Goal: Transaction & Acquisition: Subscribe to service/newsletter

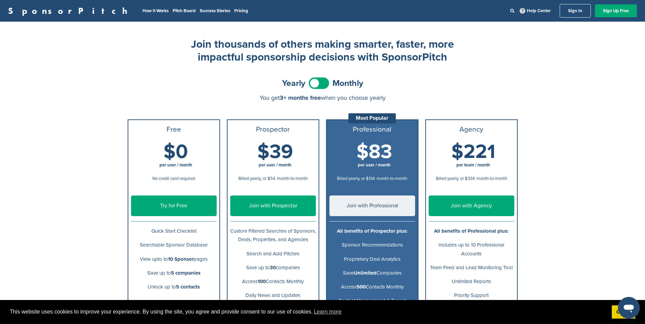
click at [156, 163] on span "per user / month" at bounding box center [176, 165] width 86 height 7
click at [167, 212] on link "Try for Free" at bounding box center [174, 206] width 86 height 21
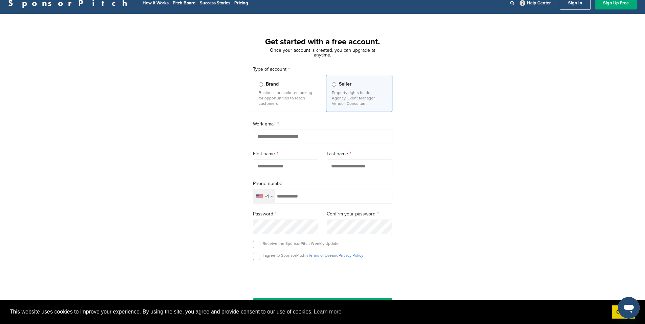
scroll to position [8, 0]
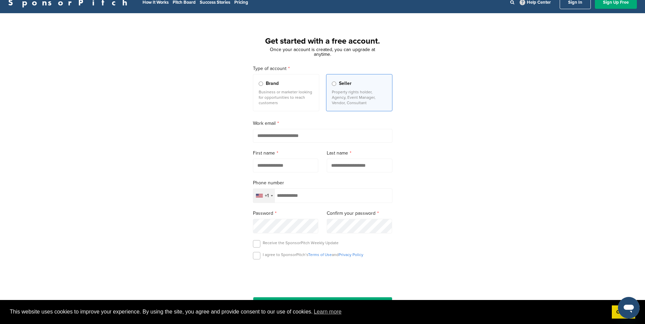
click at [275, 137] on input "email" at bounding box center [322, 136] width 139 height 14
type input "**********"
click at [284, 169] on input "text" at bounding box center [286, 166] width 66 height 14
click at [270, 162] on input "*****" at bounding box center [286, 166] width 66 height 14
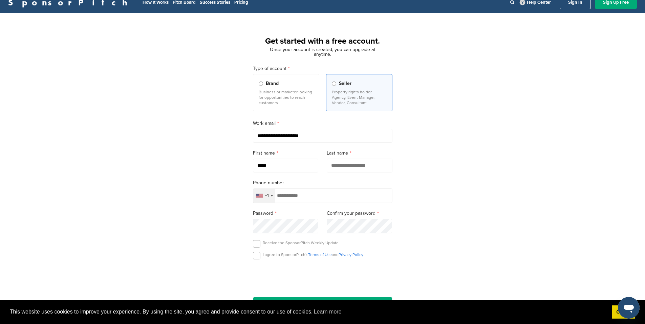
type input "*****"
type input "*********"
click at [261, 245] on div "Receive the SponsorPitch Weekly Update" at bounding box center [322, 245] width 139 height 10
click at [258, 245] on label at bounding box center [256, 243] width 7 height 7
click at [257, 260] on label at bounding box center [256, 255] width 7 height 7
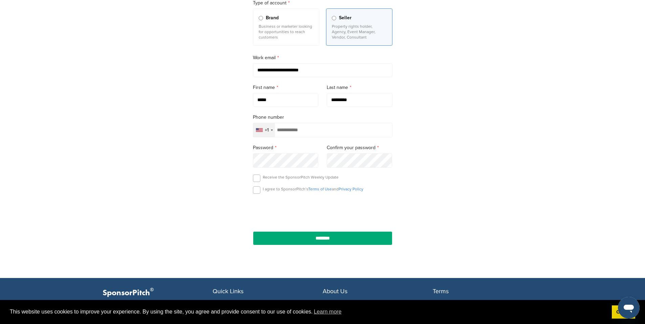
scroll to position [185, 0]
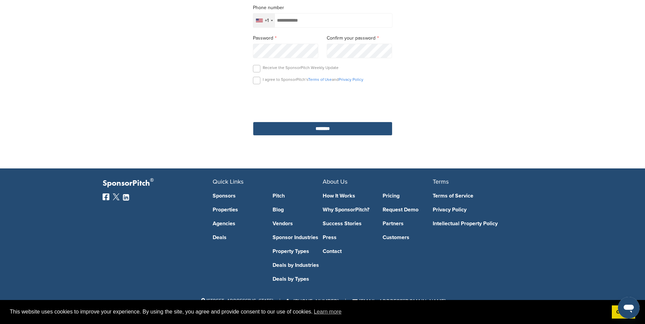
click at [294, 126] on input "********" at bounding box center [322, 129] width 139 height 14
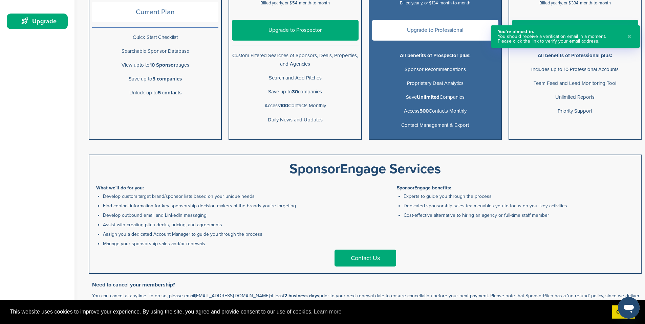
scroll to position [138, 0]
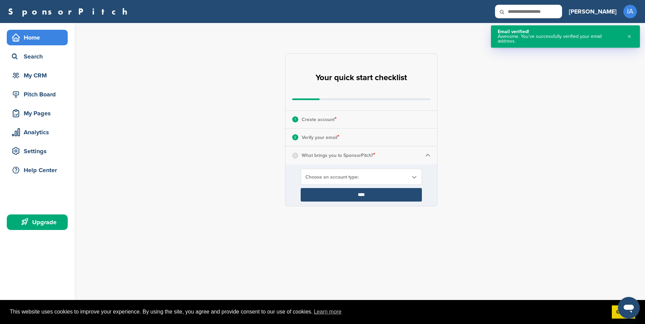
click at [346, 173] on div "Choose an account type:" at bounding box center [361, 177] width 121 height 16
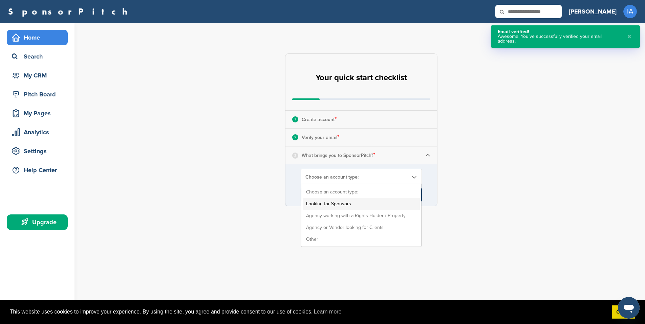
click at [386, 200] on li "Looking for Sponsors" at bounding box center [361, 204] width 117 height 12
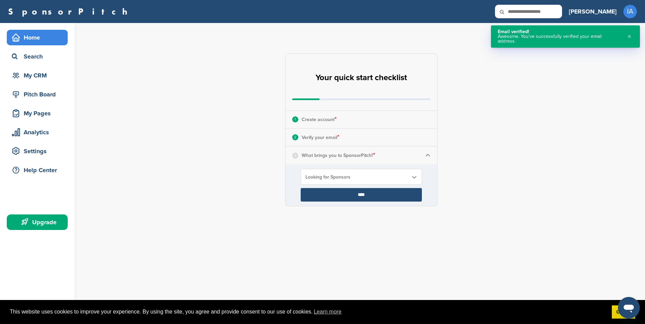
click at [357, 196] on input "****" at bounding box center [361, 195] width 121 height 14
click at [336, 192] on input "****" at bounding box center [361, 195] width 121 height 14
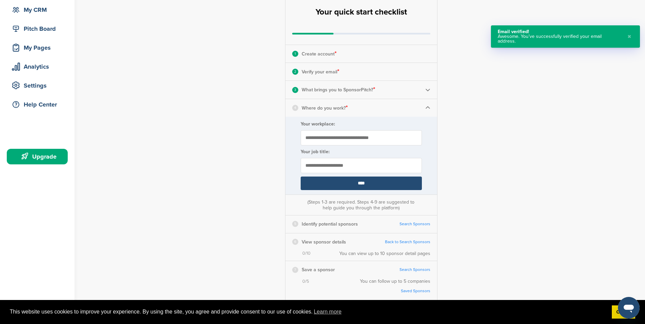
scroll to position [66, 0]
click at [324, 142] on input "Your workplace:" at bounding box center [361, 137] width 121 height 15
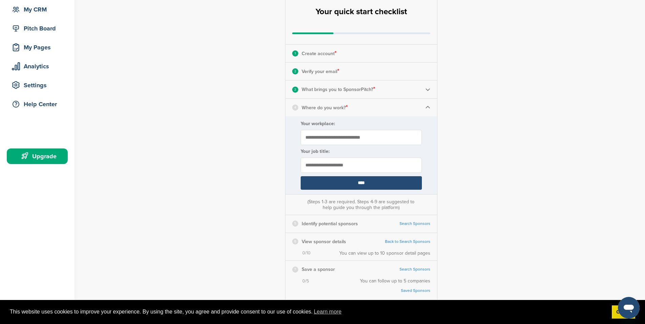
type input "**********"
click at [332, 185] on input "****" at bounding box center [361, 183] width 121 height 14
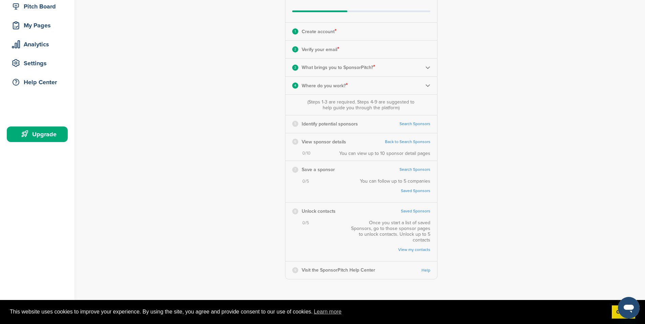
scroll to position [96, 0]
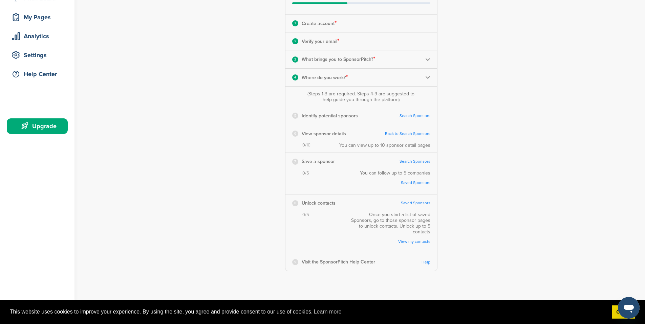
click at [410, 114] on link "Search Sponsors" at bounding box center [414, 115] width 31 height 5
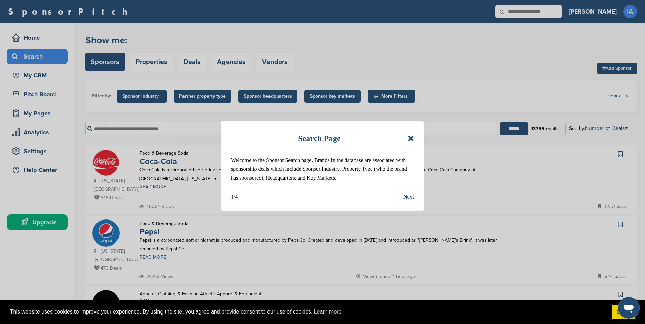
click at [408, 199] on div "Next" at bounding box center [408, 197] width 11 height 9
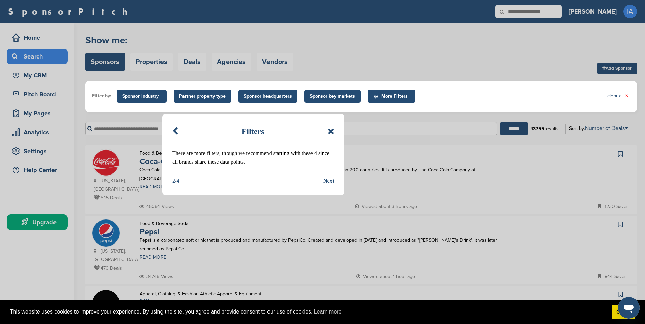
click at [330, 180] on div "Next" at bounding box center [328, 181] width 11 height 9
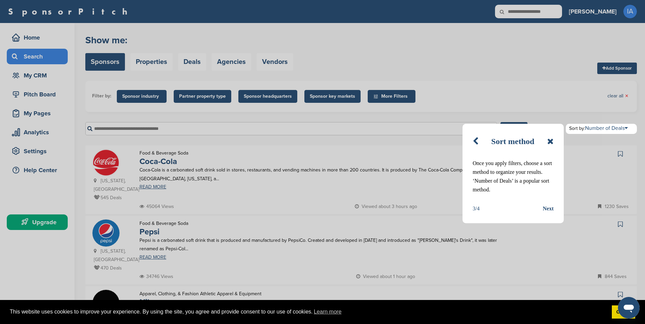
click at [551, 140] on icon at bounding box center [550, 141] width 6 height 8
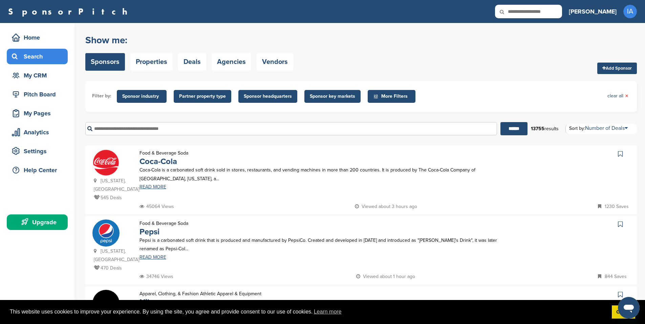
click at [392, 99] on span "More Filters" at bounding box center [392, 96] width 39 height 7
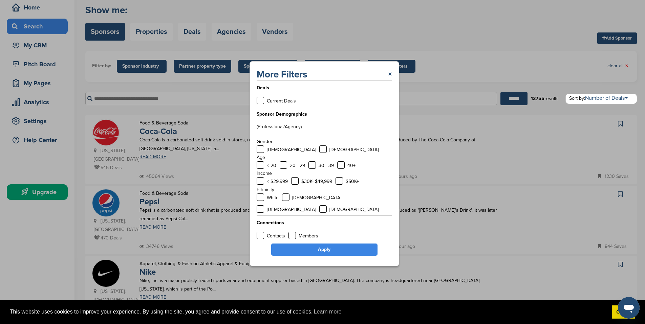
scroll to position [7, 0]
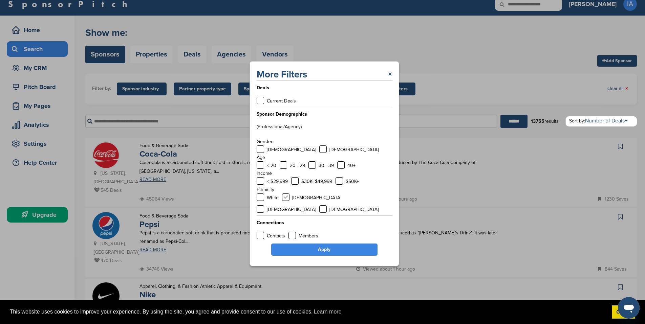
click at [283, 201] on label at bounding box center [285, 197] width 7 height 7
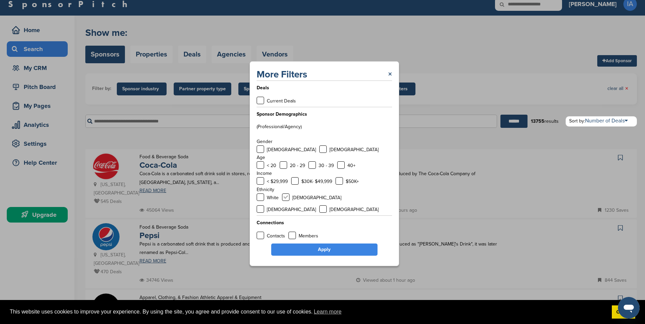
scroll to position [0, 0]
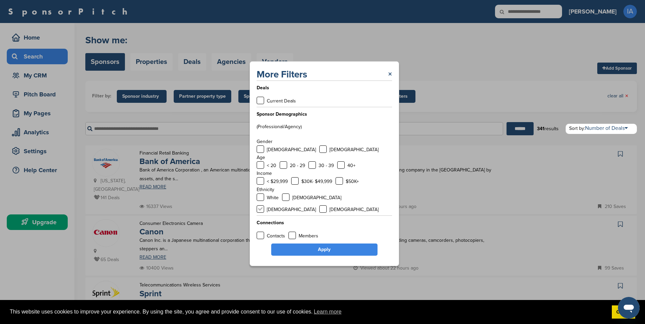
click at [264, 205] on label at bounding box center [260, 208] width 7 height 7
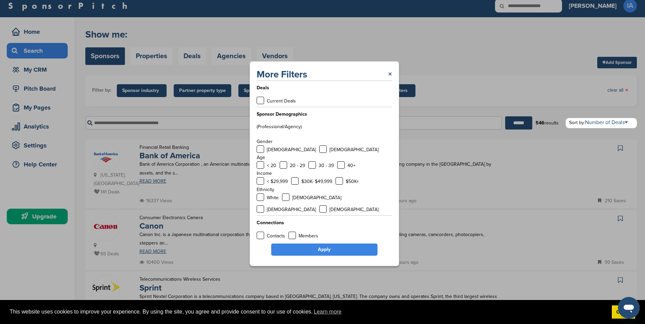
scroll to position [10, 0]
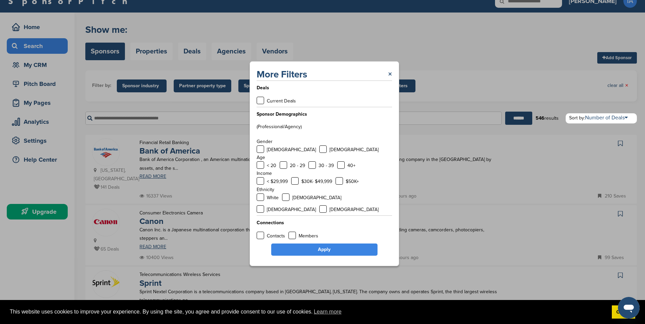
click at [328, 247] on link "Apply" at bounding box center [324, 250] width 106 height 12
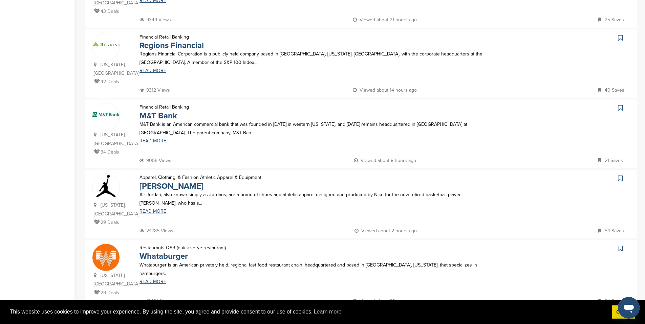
scroll to position [546, 0]
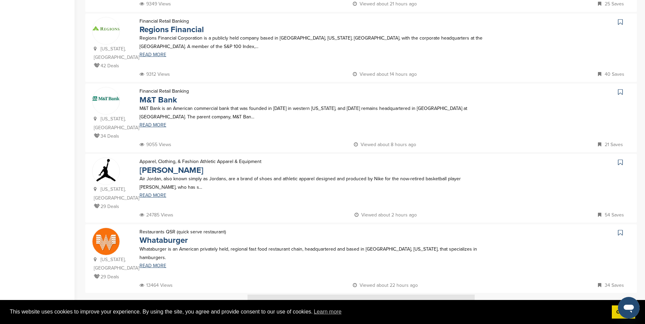
click at [294, 295] on img at bounding box center [360, 307] width 227 height 25
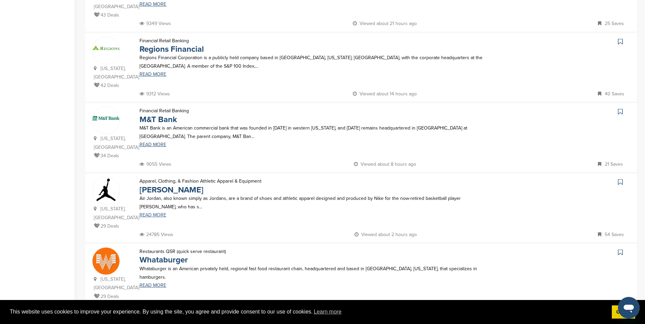
scroll to position [527, 0]
click at [166, 184] on link "Jordan Brand" at bounding box center [171, 189] width 64 height 10
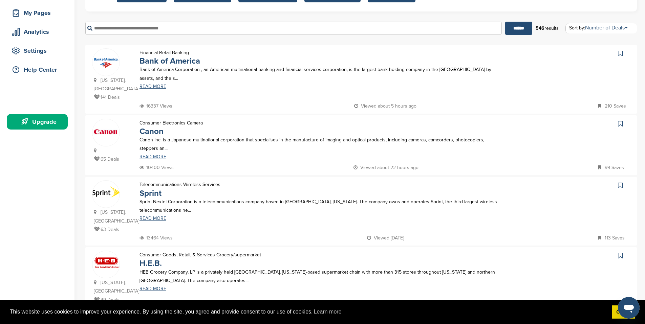
scroll to position [87, 0]
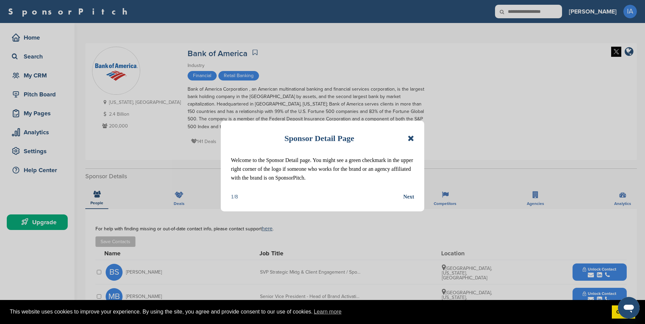
click at [414, 137] on icon at bounding box center [411, 138] width 6 height 8
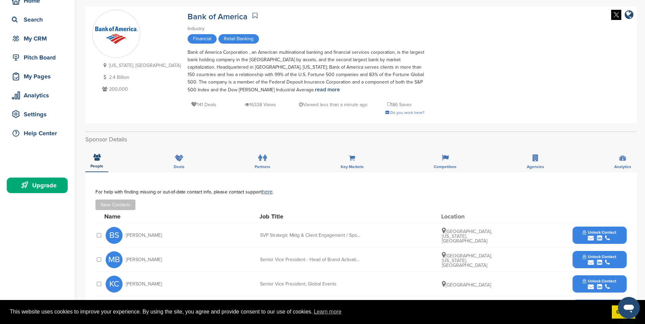
scroll to position [64, 0]
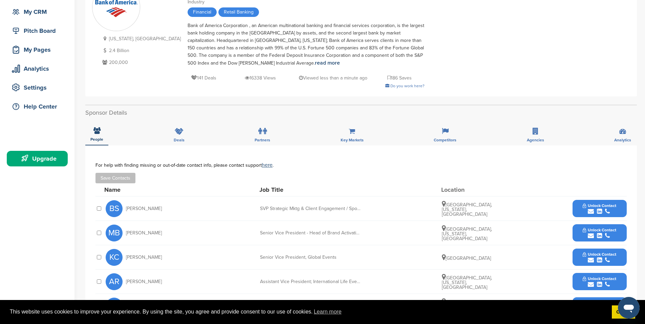
drag, startPoint x: 164, startPoint y: 140, endPoint x: 168, endPoint y: 139, distance: 4.2
click at [164, 140] on div "People Deals Partners Key Markets Competitors Agencies Analytics" at bounding box center [360, 132] width 551 height 25
click at [178, 136] on div "Deals" at bounding box center [179, 132] width 21 height 25
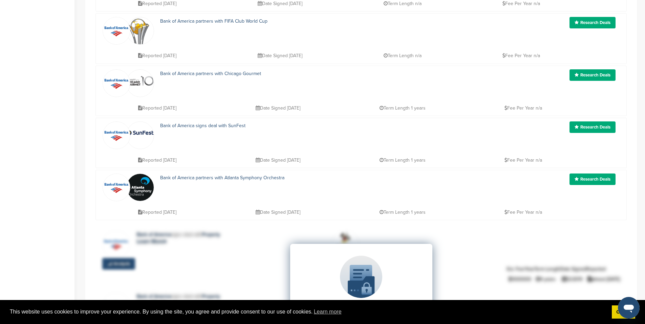
scroll to position [51, 0]
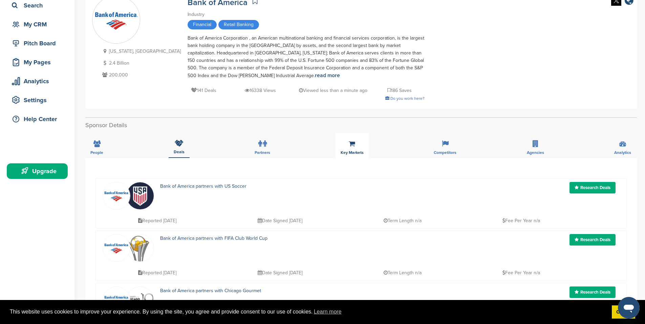
click at [363, 145] on div "Key Markets" at bounding box center [351, 145] width 33 height 25
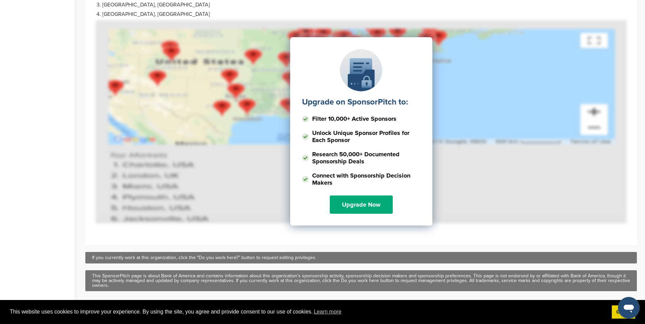
scroll to position [383, 0]
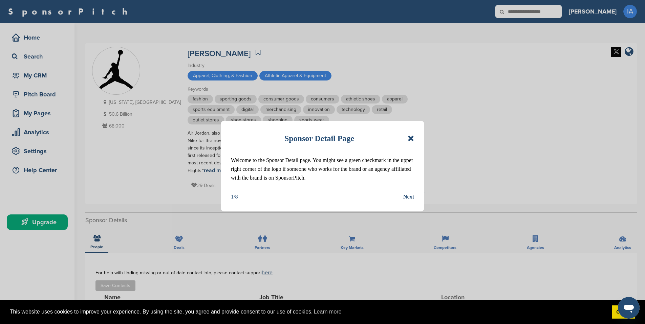
click at [411, 138] on icon at bounding box center [411, 138] width 6 height 8
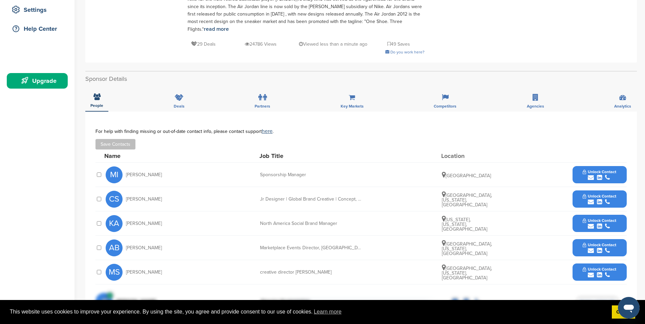
scroll to position [142, 0]
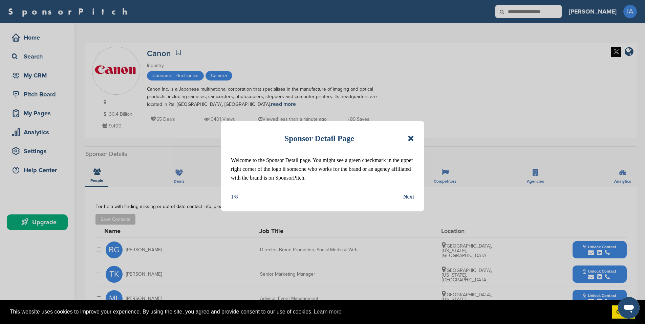
click at [412, 134] on icon at bounding box center [411, 138] width 6 height 8
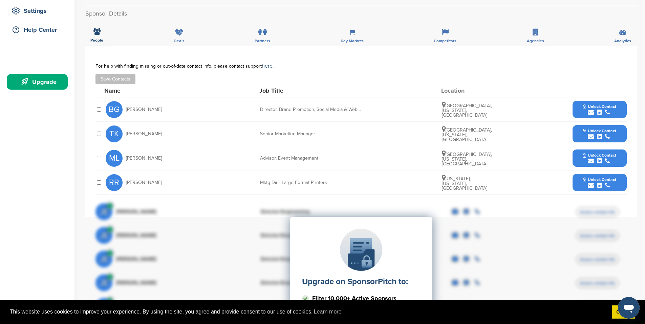
scroll to position [111, 0]
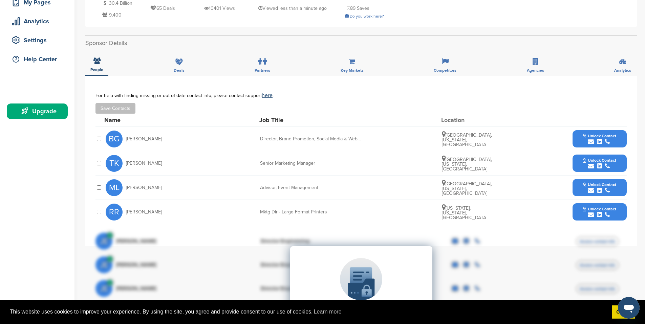
click at [591, 136] on span "Unlock Contact" at bounding box center [600, 136] width 34 height 5
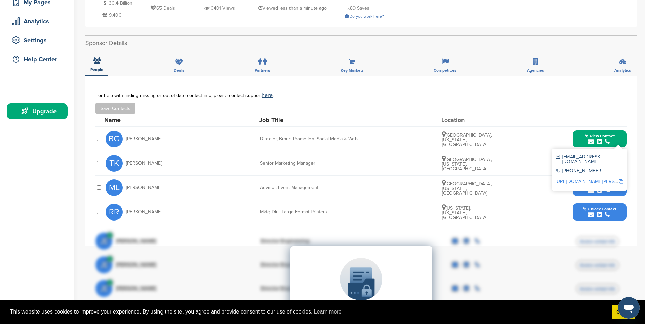
click at [620, 157] on img at bounding box center [620, 157] width 5 height 5
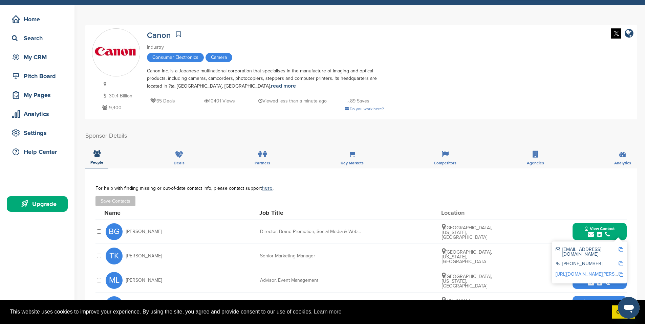
scroll to position [0, 0]
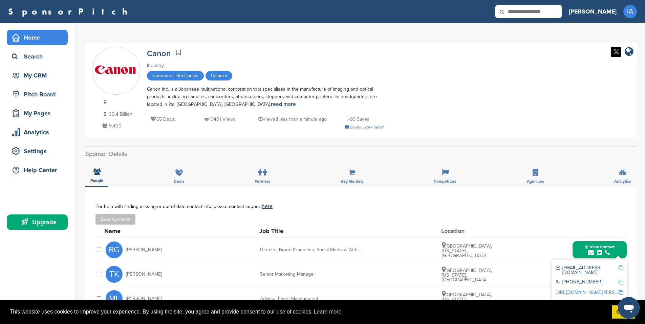
click at [46, 37] on div "Home" at bounding box center [39, 37] width 58 height 12
click at [44, 103] on div "Home Search My CRM Pitch Board My Pages Analytics Settings Help Center Upgrade" at bounding box center [37, 131] width 74 height 217
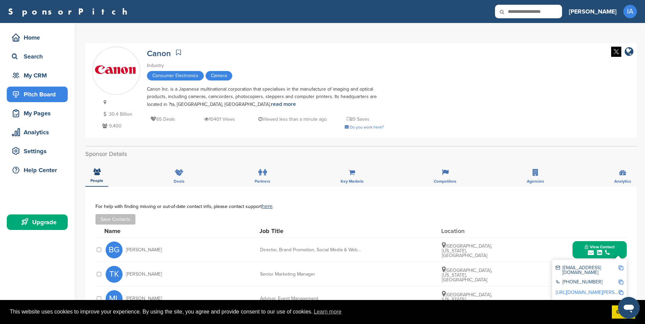
click at [33, 92] on div "Pitch Board" at bounding box center [39, 94] width 58 height 12
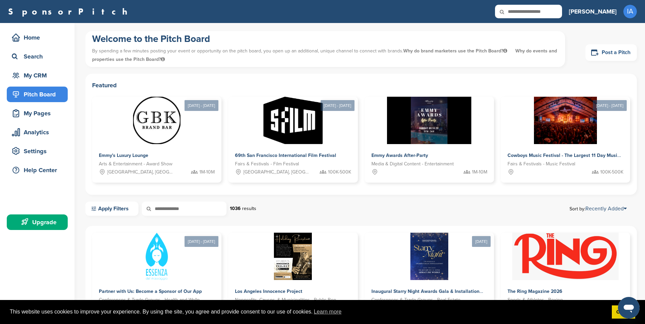
click at [617, 51] on link "Post a Pitch" at bounding box center [610, 52] width 51 height 17
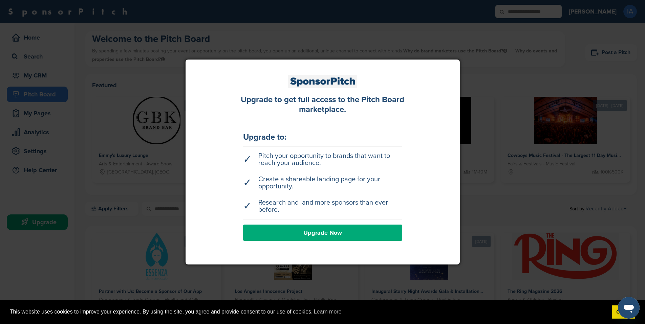
click at [311, 235] on link "Upgrade Now" at bounding box center [322, 233] width 159 height 16
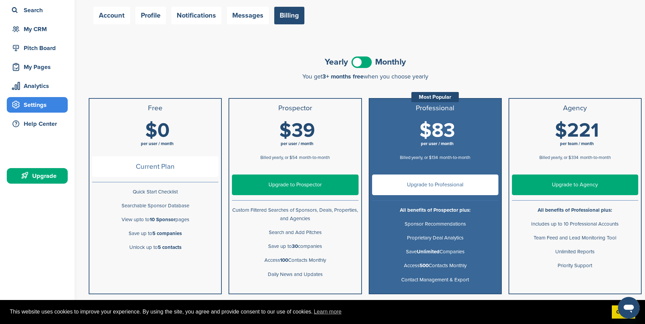
scroll to position [48, 0]
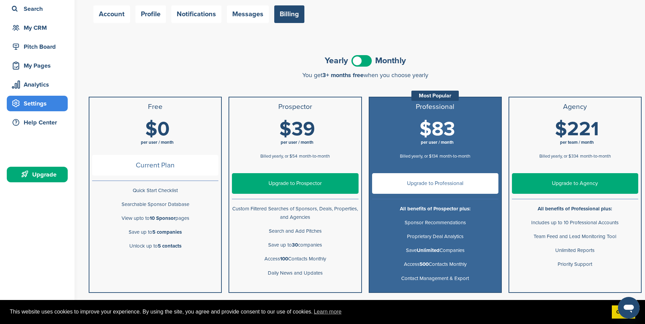
click at [369, 59] on span at bounding box center [361, 61] width 20 height 12
click at [280, 152] on div "Billed monthly, or $39 when billed yearly" at bounding box center [295, 156] width 126 height 12
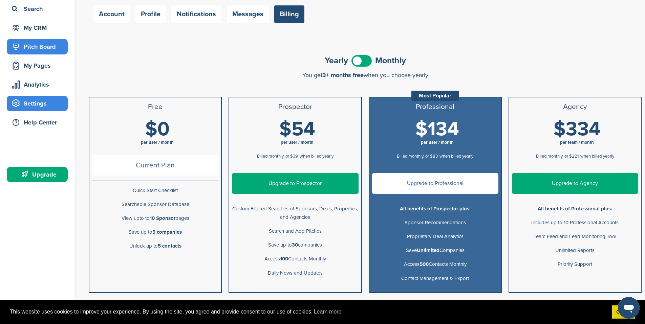
click at [47, 44] on div "Pitch Board" at bounding box center [39, 47] width 58 height 12
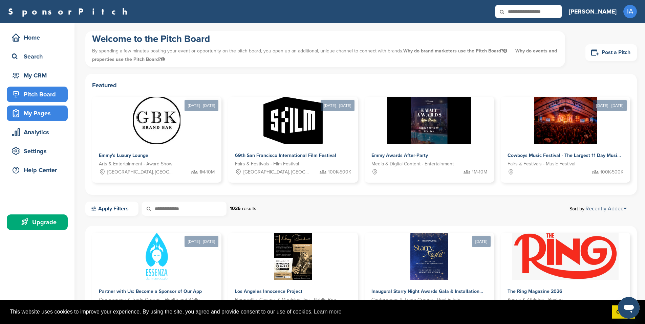
click at [51, 115] on div "My Pages" at bounding box center [39, 113] width 58 height 12
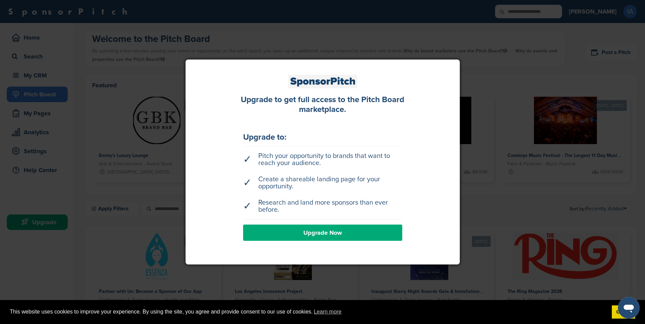
click at [80, 127] on div at bounding box center [322, 162] width 645 height 324
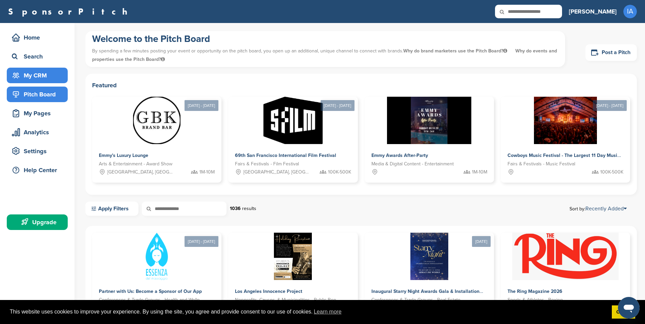
click at [40, 70] on div "My CRM" at bounding box center [39, 75] width 58 height 12
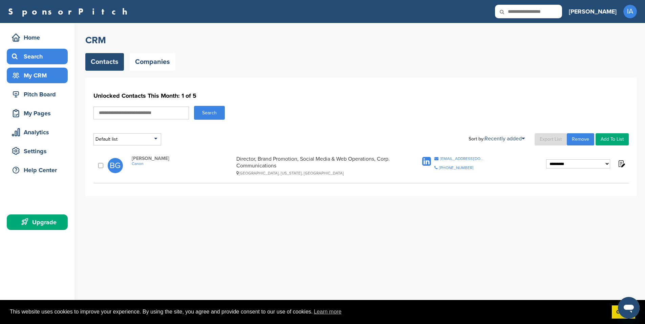
click at [49, 54] on div "Search" at bounding box center [39, 56] width 58 height 12
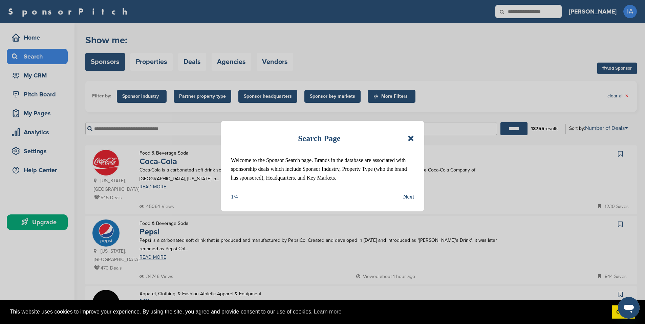
click at [409, 138] on icon at bounding box center [411, 138] width 6 height 8
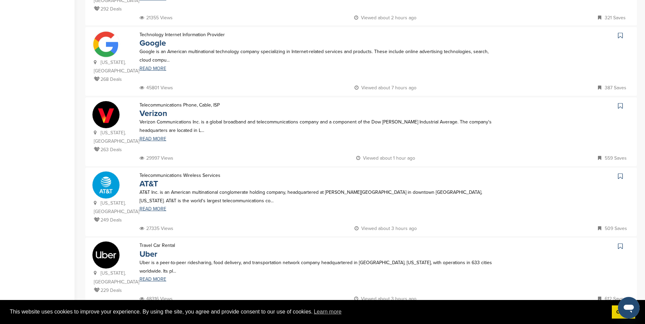
scroll to position [518, 0]
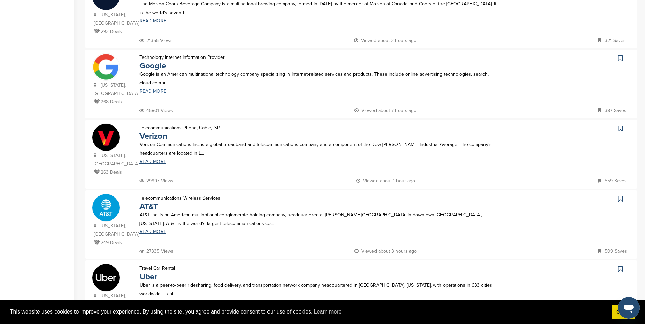
click at [152, 89] on link "READ MORE" at bounding box center [318, 91] width 359 height 5
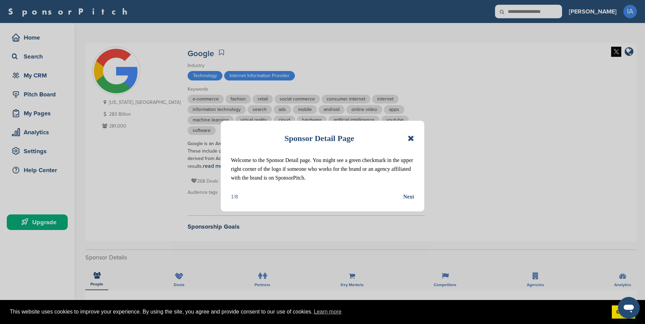
click at [411, 139] on icon at bounding box center [411, 138] width 6 height 8
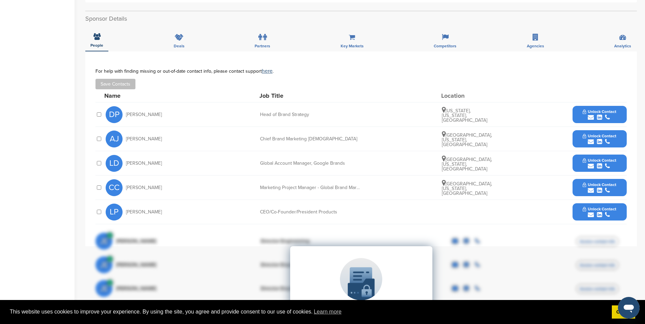
scroll to position [230, 0]
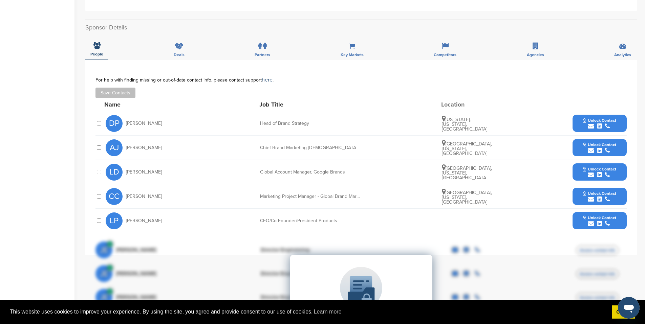
click at [596, 145] on span "Unlock Contact" at bounding box center [600, 144] width 34 height 5
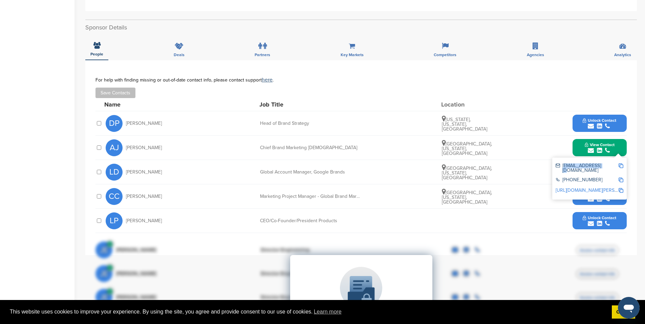
drag, startPoint x: 601, startPoint y: 166, endPoint x: 562, endPoint y: 168, distance: 38.9
click at [562, 168] on div "[EMAIL_ADDRESS][DOMAIN_NAME]" at bounding box center [586, 167] width 63 height 9
copy div "[EMAIL_ADDRESS][DOMAIN_NAME]"
drag, startPoint x: 141, startPoint y: 149, endPoint x: 126, endPoint y: 148, distance: 14.9
click at [126, 148] on span "[PERSON_NAME]" at bounding box center [144, 148] width 36 height 5
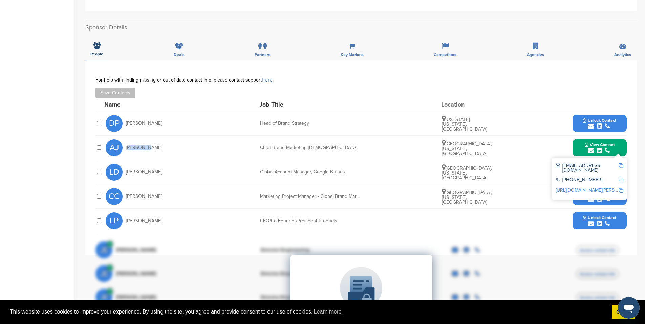
copy span "[PERSON_NAME]"
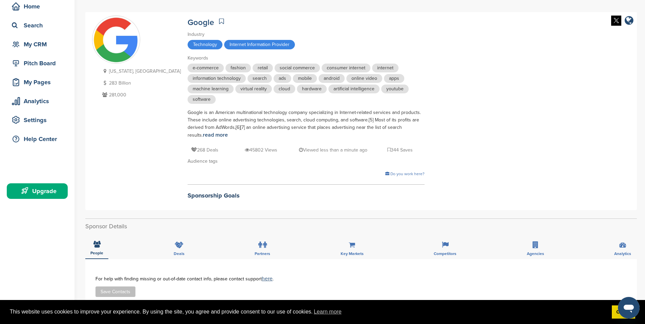
scroll to position [0, 0]
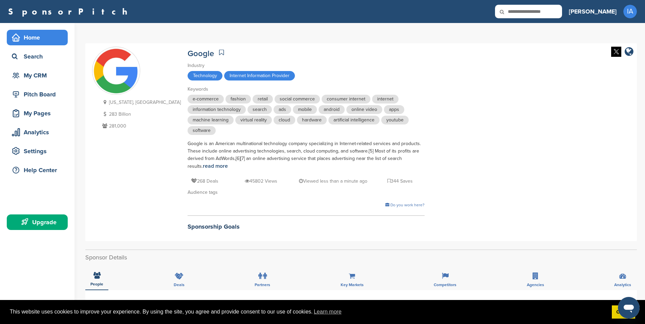
click at [42, 36] on div "Home" at bounding box center [39, 37] width 58 height 12
click at [36, 59] on div "Search" at bounding box center [39, 56] width 58 height 12
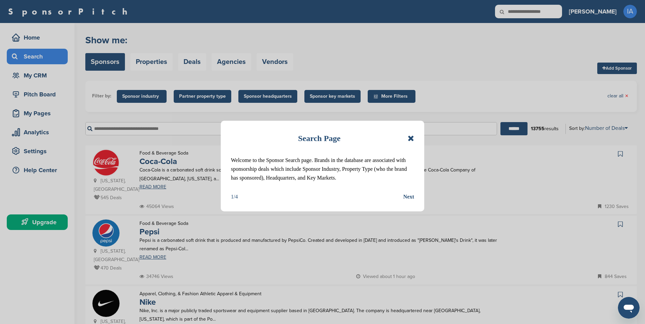
click at [409, 140] on icon at bounding box center [411, 138] width 6 height 8
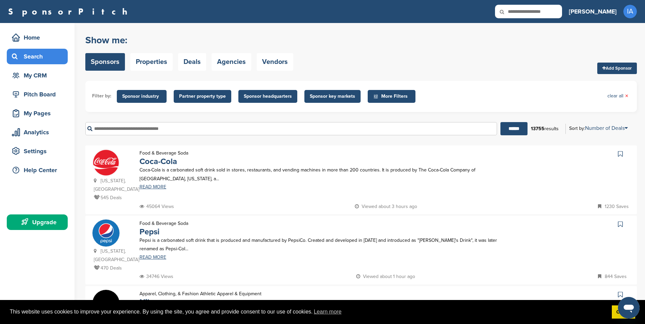
click at [348, 97] on span "Sponsor key markets" at bounding box center [332, 96] width 45 height 7
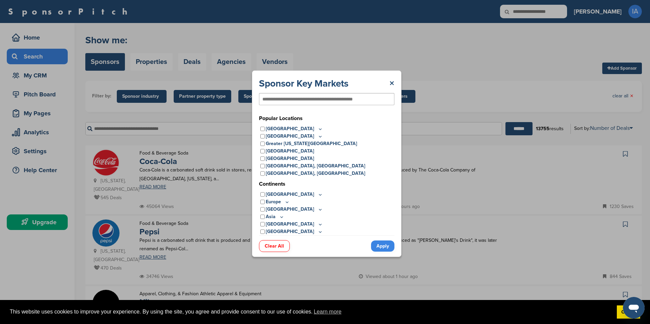
click at [317, 128] on icon at bounding box center [319, 129] width 5 height 6
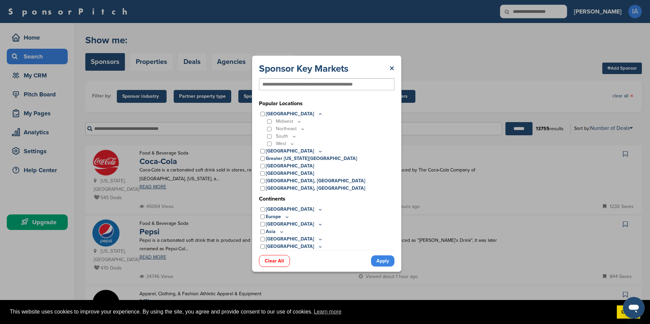
click at [291, 144] on icon at bounding box center [292, 144] width 2 height 1
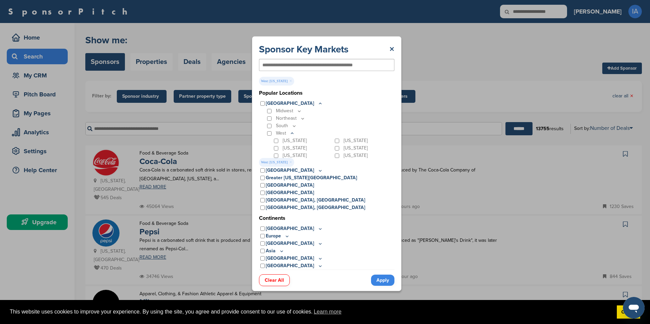
click at [385, 280] on link "Apply" at bounding box center [382, 280] width 23 height 11
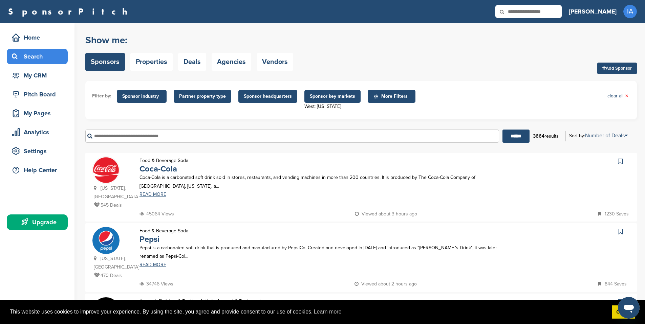
click at [273, 101] on span "Sponsor headquarters" at bounding box center [267, 96] width 59 height 13
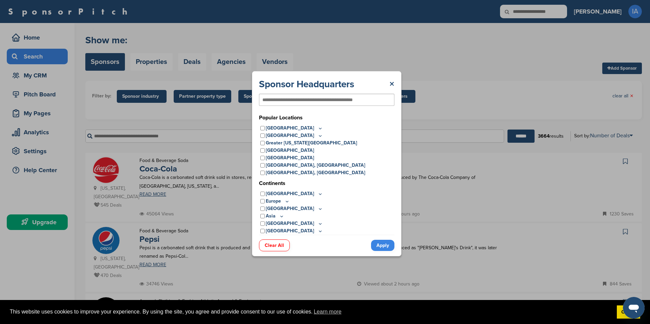
click at [317, 127] on icon at bounding box center [319, 129] width 5 height 6
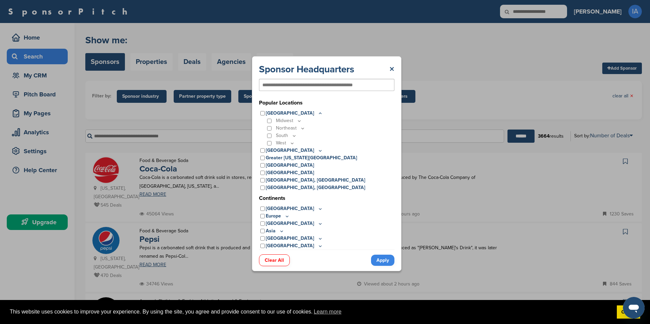
click at [292, 142] on icon at bounding box center [291, 143] width 5 height 6
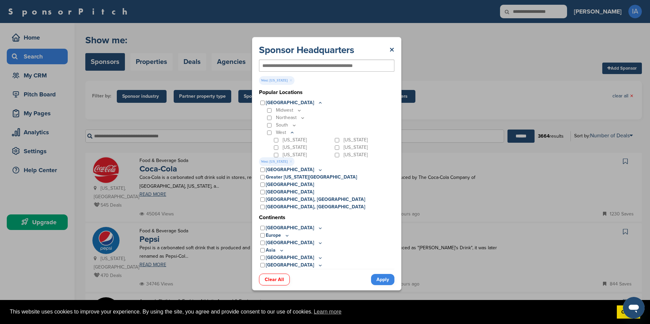
click at [379, 281] on link "Apply" at bounding box center [382, 279] width 23 height 11
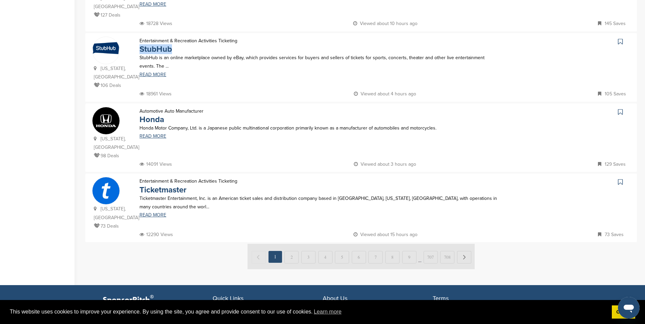
scroll to position [622, 0]
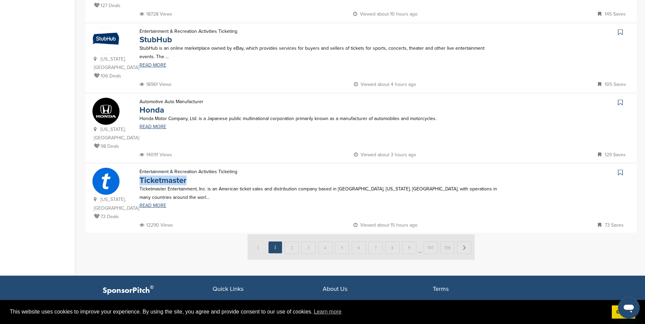
click at [290, 250] on img at bounding box center [360, 247] width 227 height 25
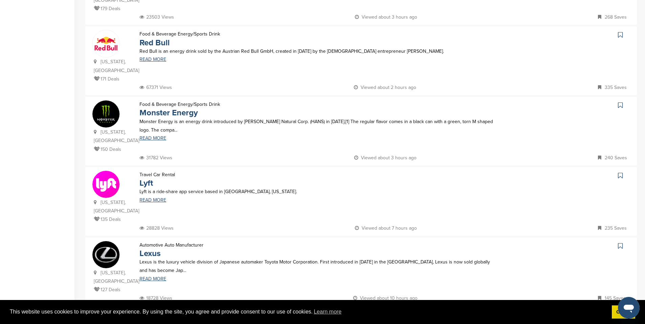
scroll to position [338, 0]
click at [109, 180] on img at bounding box center [105, 183] width 27 height 27
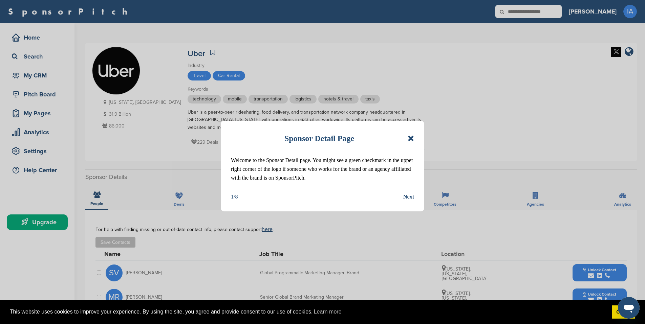
click at [408, 141] on icon at bounding box center [411, 138] width 6 height 8
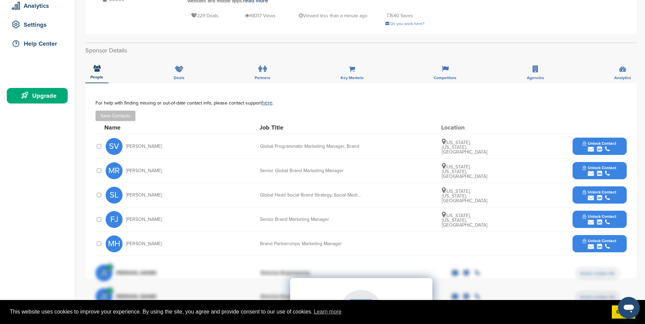
scroll to position [127, 0]
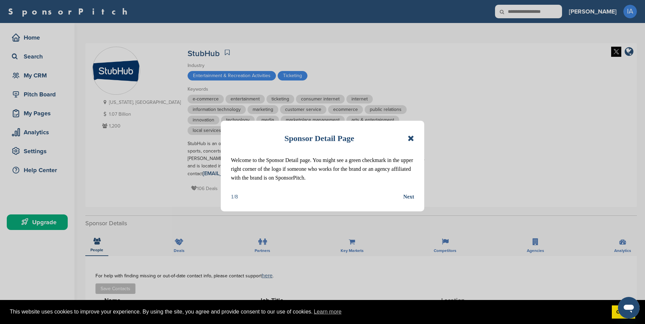
click at [409, 141] on icon at bounding box center [411, 138] width 6 height 8
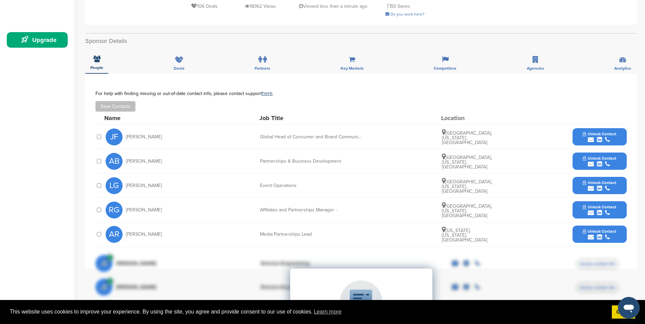
scroll to position [182, 0]
click at [601, 154] on button "Unlock Contact" at bounding box center [599, 161] width 50 height 20
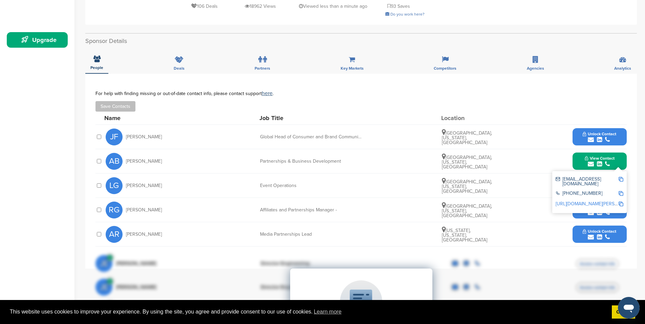
click at [619, 177] on img at bounding box center [620, 179] width 5 height 5
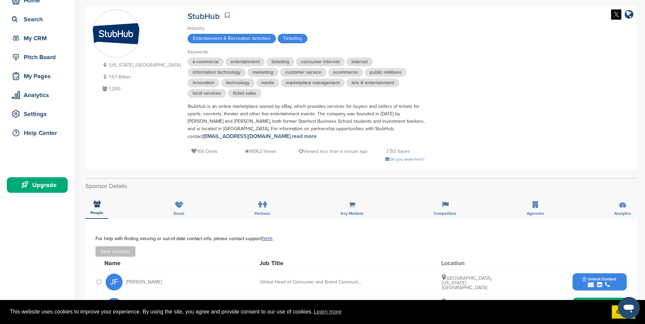
scroll to position [0, 0]
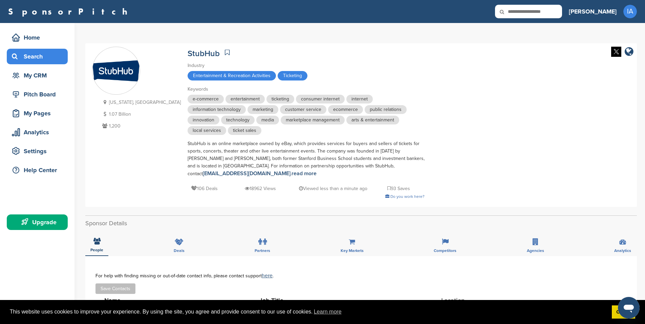
click at [41, 49] on div "Search" at bounding box center [37, 57] width 61 height 16
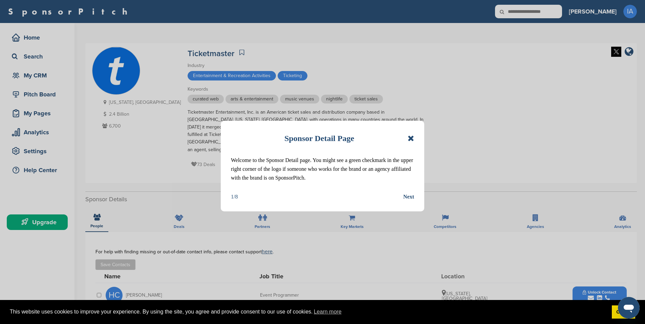
click at [407, 139] on div "Sponsor Detail Page" at bounding box center [322, 138] width 183 height 15
click at [414, 138] on div "Sponsor Detail Page Welcome to the Sponsor Detail page. You might see a green c…" at bounding box center [322, 166] width 203 height 91
click at [409, 137] on icon at bounding box center [411, 138] width 6 height 8
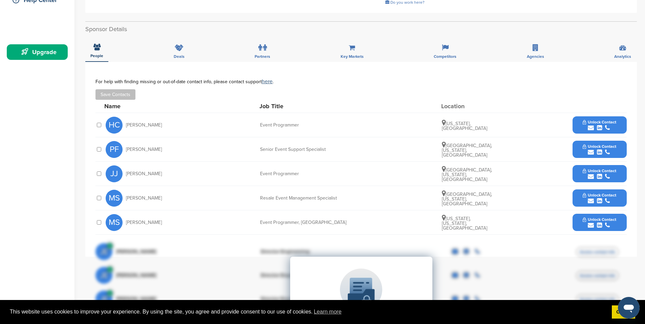
scroll to position [175, 0]
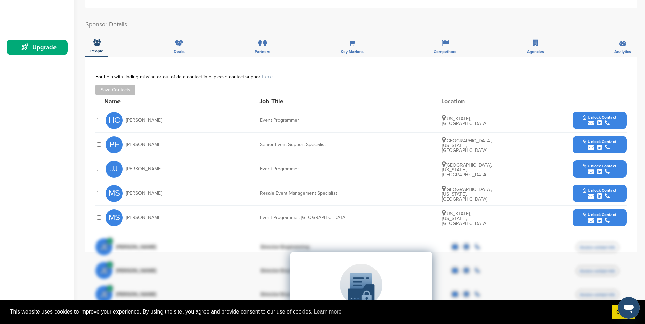
click at [605, 120] on icon "submit" at bounding box center [607, 123] width 5 height 6
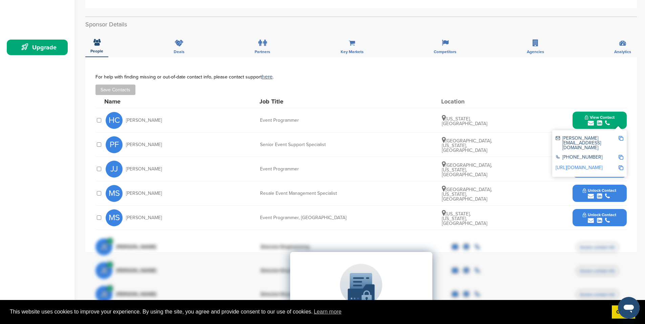
click at [620, 136] on img at bounding box center [620, 138] width 5 height 5
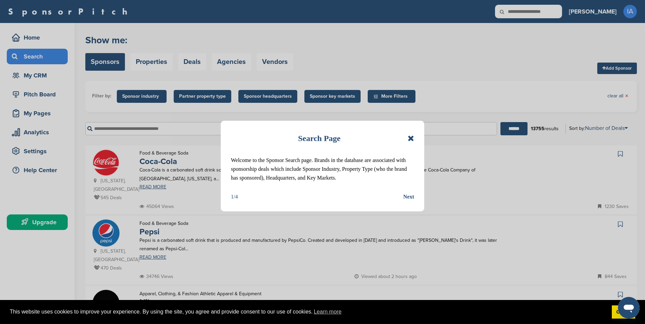
click at [413, 140] on icon at bounding box center [411, 138] width 6 height 8
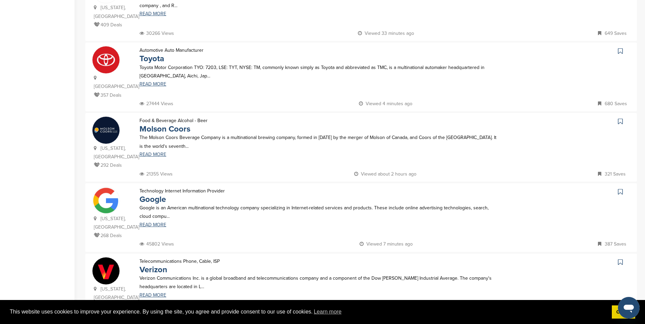
scroll to position [552, 0]
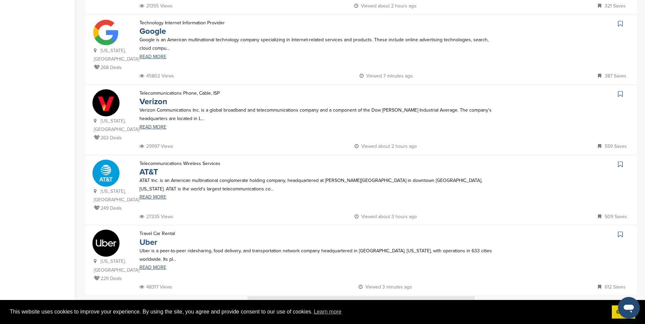
click at [148, 238] on link "Uber" at bounding box center [148, 243] width 18 height 10
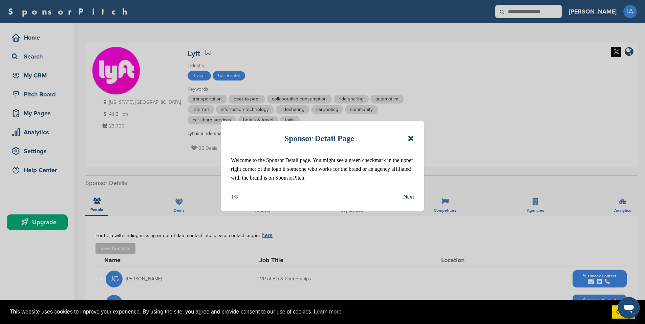
click at [411, 138] on icon at bounding box center [411, 138] width 6 height 8
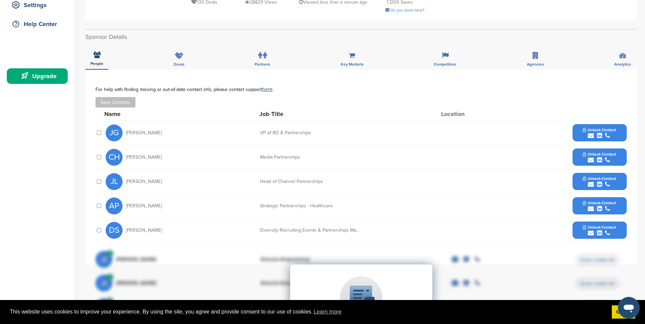
scroll to position [147, 0]
click at [585, 203] on span "Unlock Contact" at bounding box center [600, 202] width 34 height 5
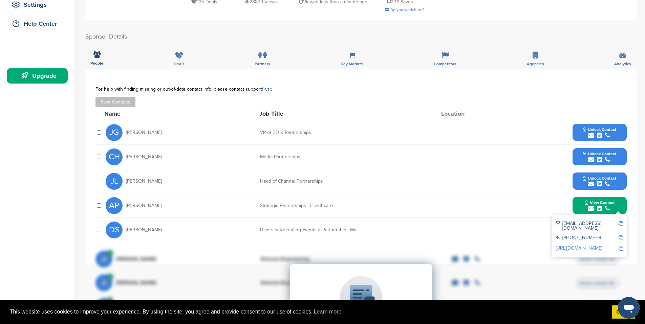
click at [619, 223] on img at bounding box center [620, 223] width 5 height 5
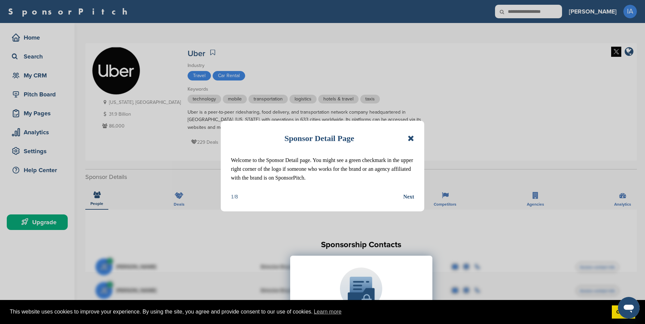
click at [409, 136] on icon at bounding box center [411, 138] width 6 height 8
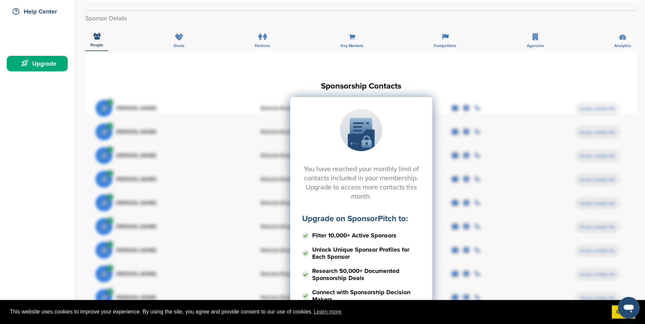
scroll to position [185, 0]
